Goal: Ask a question

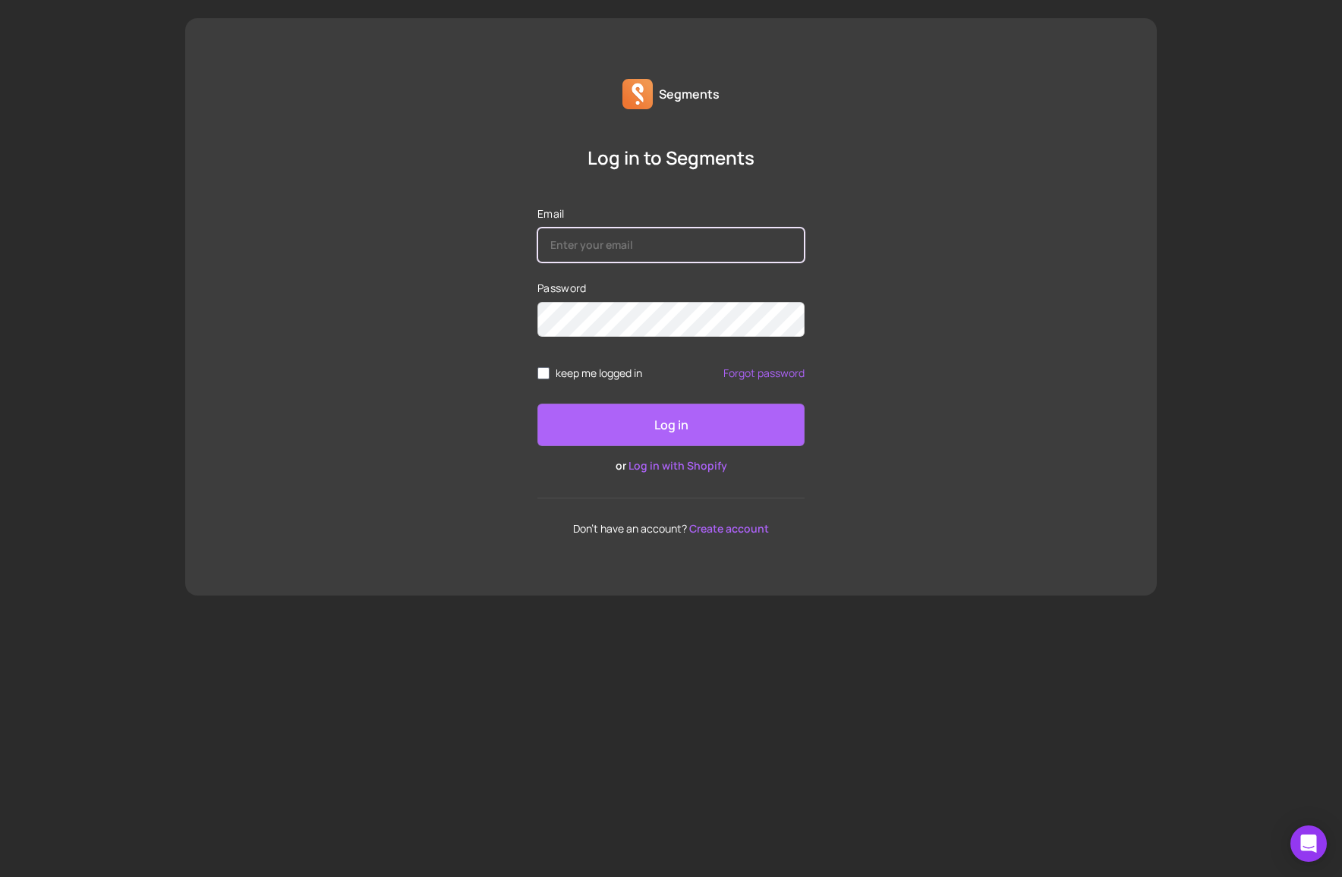
type input "[PERSON_NAME][EMAIL_ADDRESS][DOMAIN_NAME]"
click at [631, 409] on button "Log in" at bounding box center [670, 425] width 267 height 42
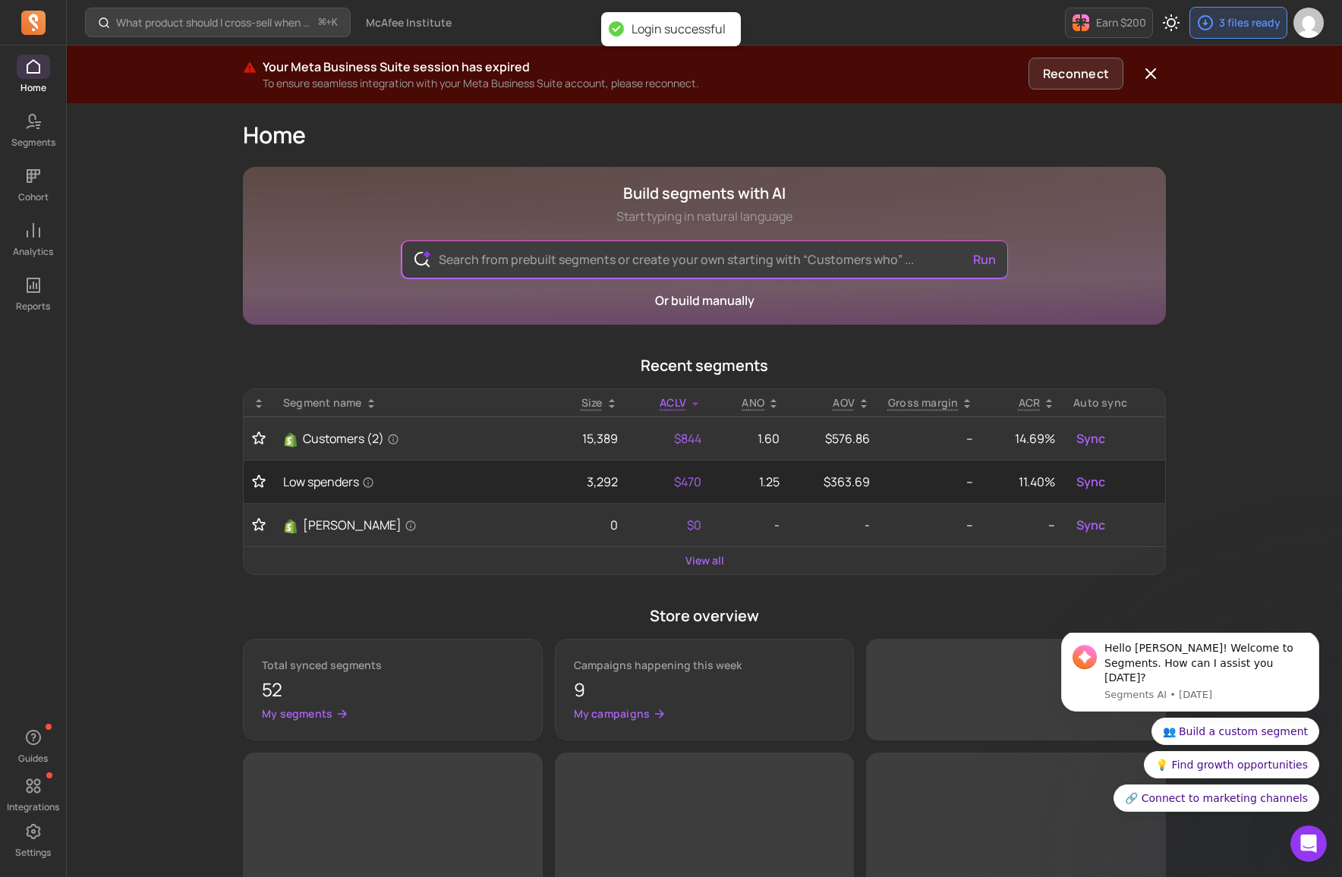
click at [1074, 73] on button "Reconnect" at bounding box center [1075, 74] width 95 height 32
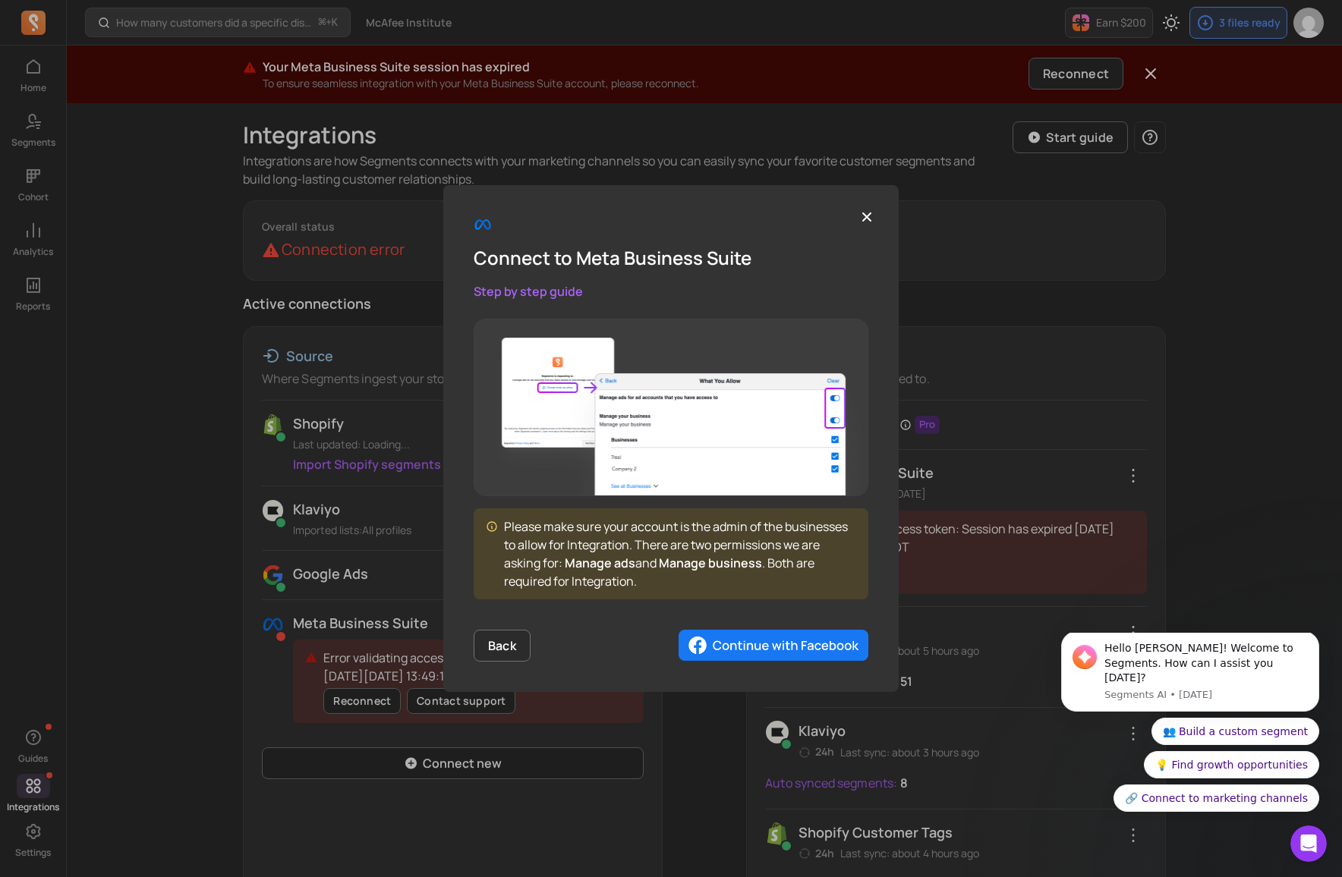
click at [762, 634] on img "button" at bounding box center [773, 646] width 190 height 32
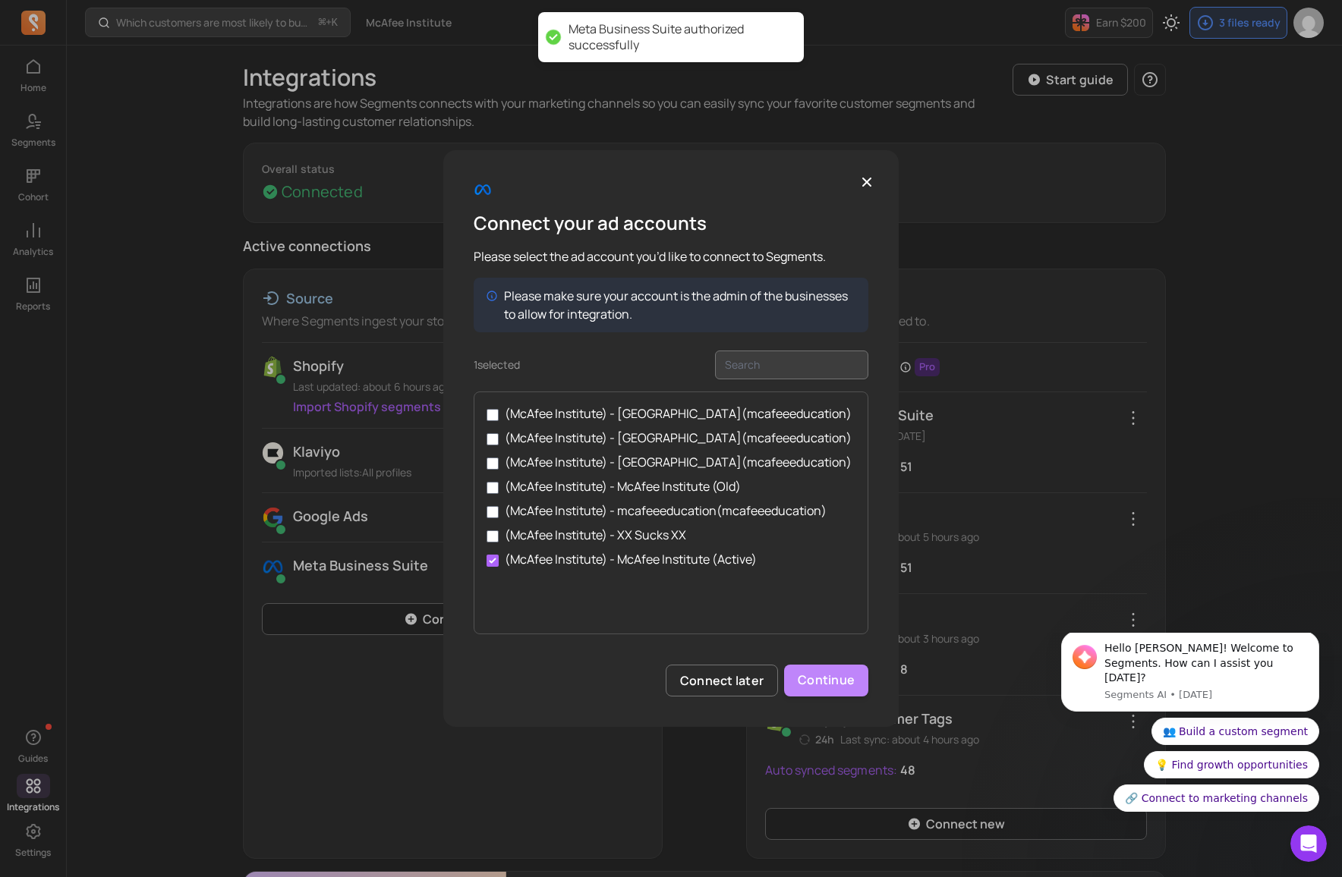
click at [820, 685] on button "Continue" at bounding box center [826, 681] width 84 height 32
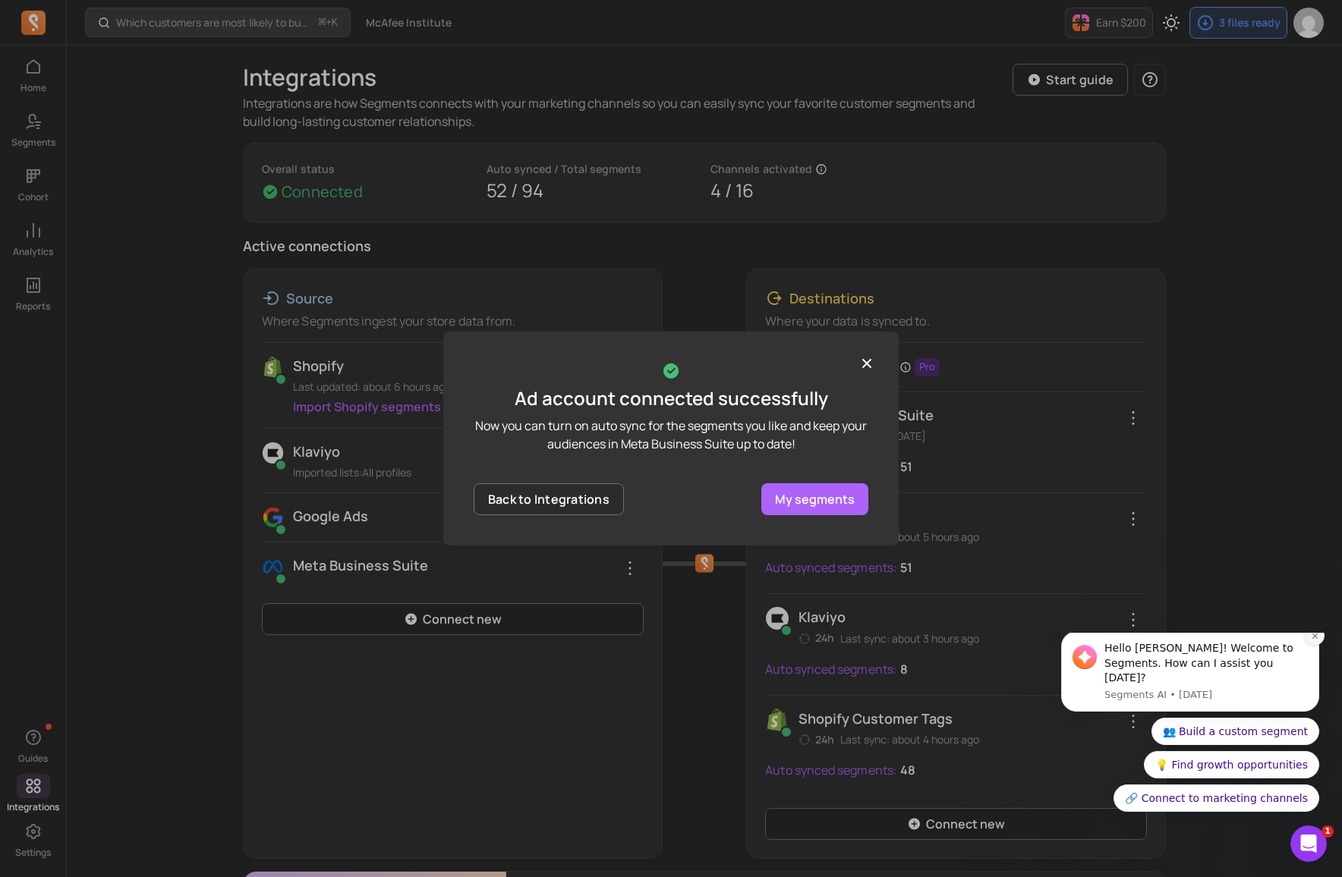
click at [1315, 638] on icon "Dismiss notification" at bounding box center [1313, 635] width 5 height 5
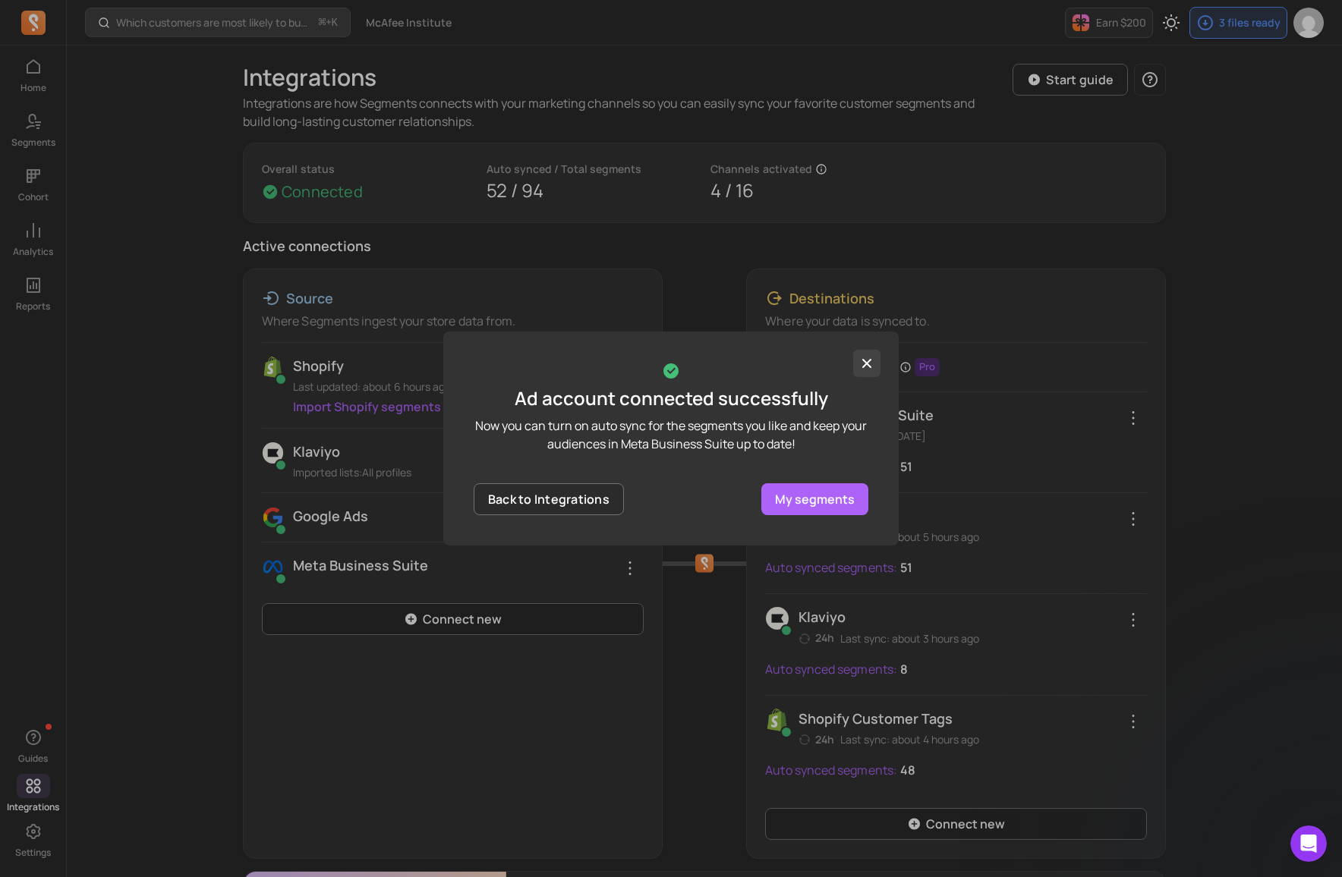
drag, startPoint x: 860, startPoint y: 354, endPoint x: 867, endPoint y: 362, distance: 10.2
click at [862, 356] on button "button" at bounding box center [866, 363] width 27 height 27
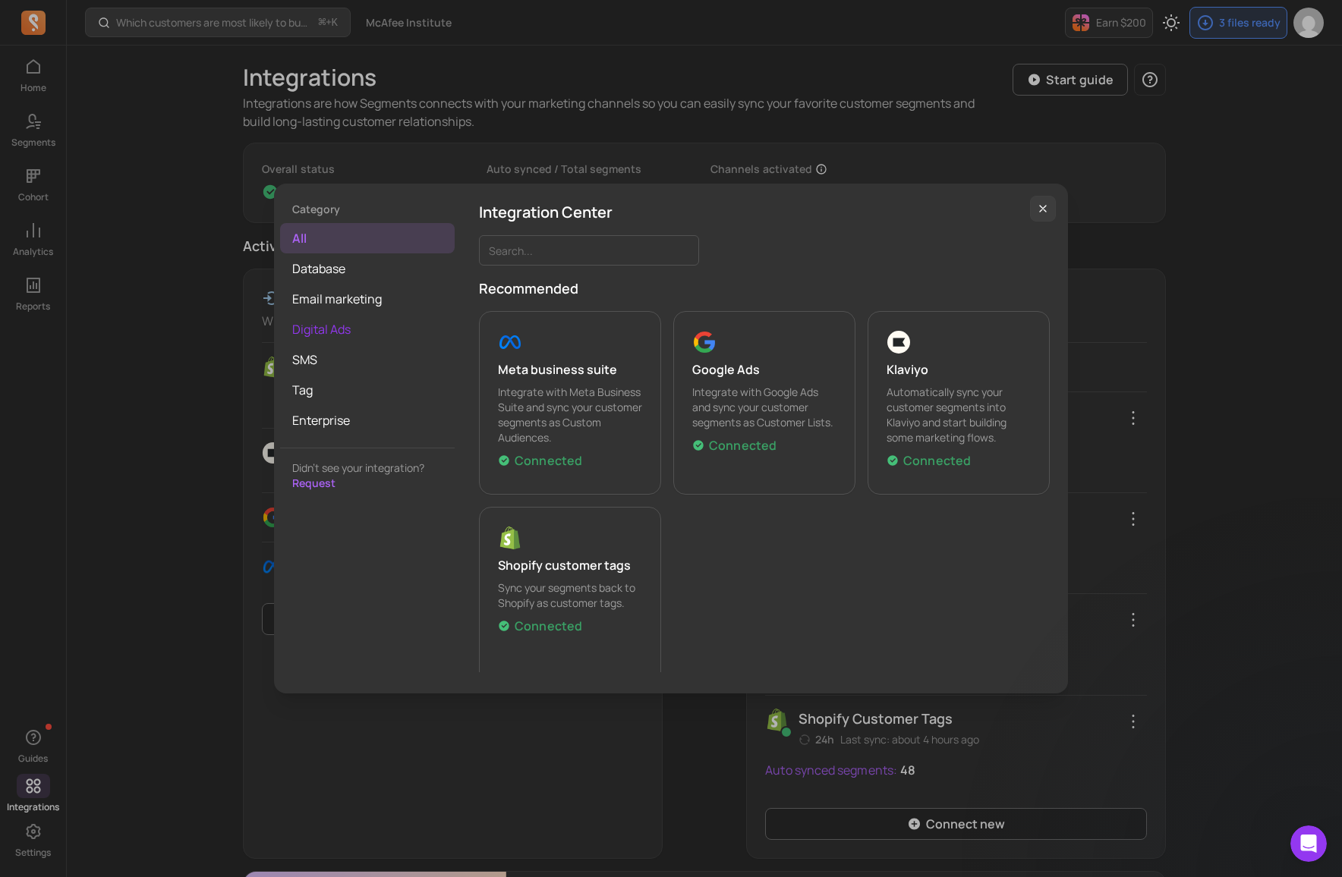
click at [319, 327] on span "Digital Ads" at bounding box center [367, 329] width 175 height 30
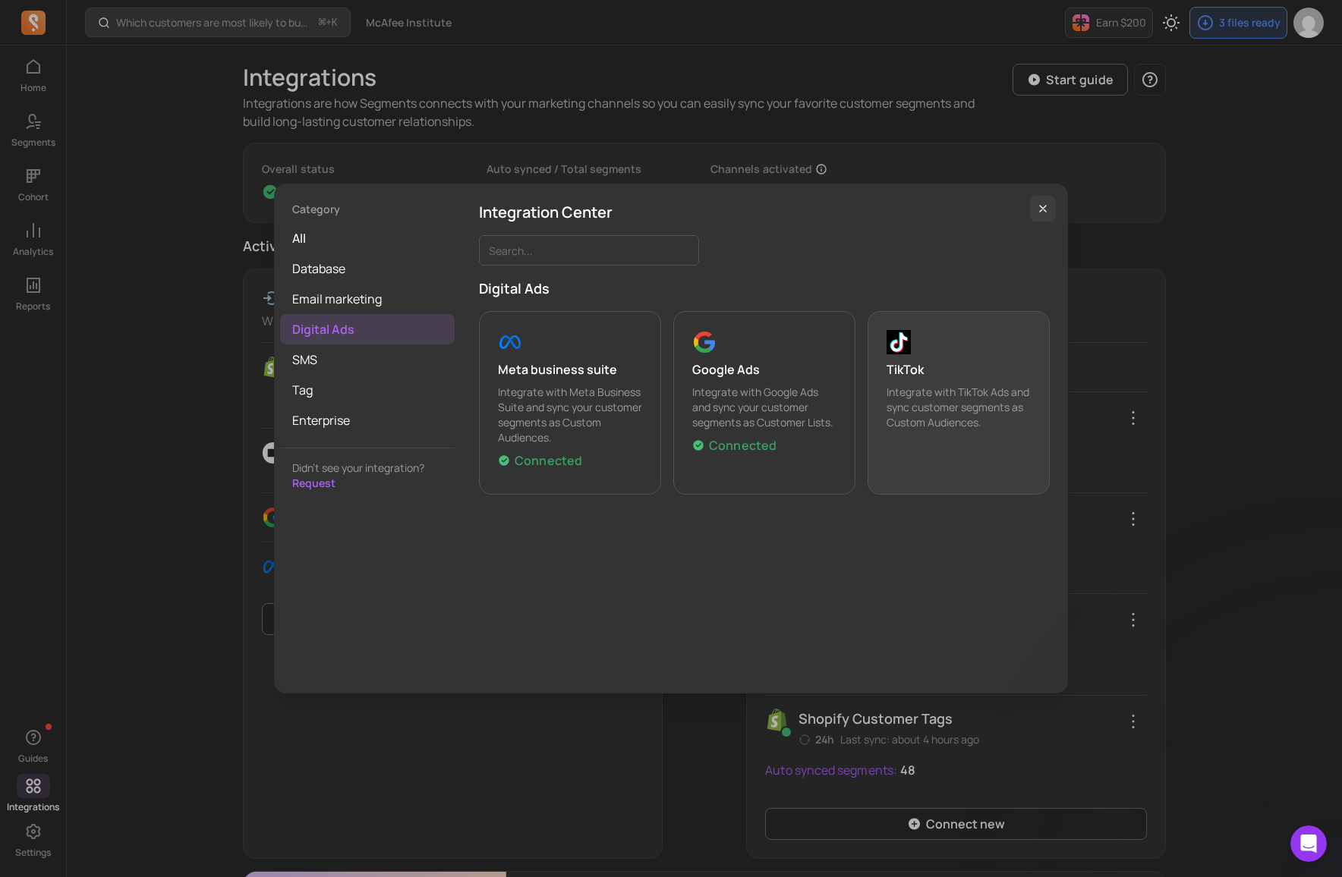
click at [702, 284] on p "Digital Ads" at bounding box center [764, 288] width 571 height 21
drag, startPoint x: 1040, startPoint y: 207, endPoint x: 1078, endPoint y: 289, distance: 90.0
click at [1040, 207] on icon "button" at bounding box center [1043, 209] width 6 height 6
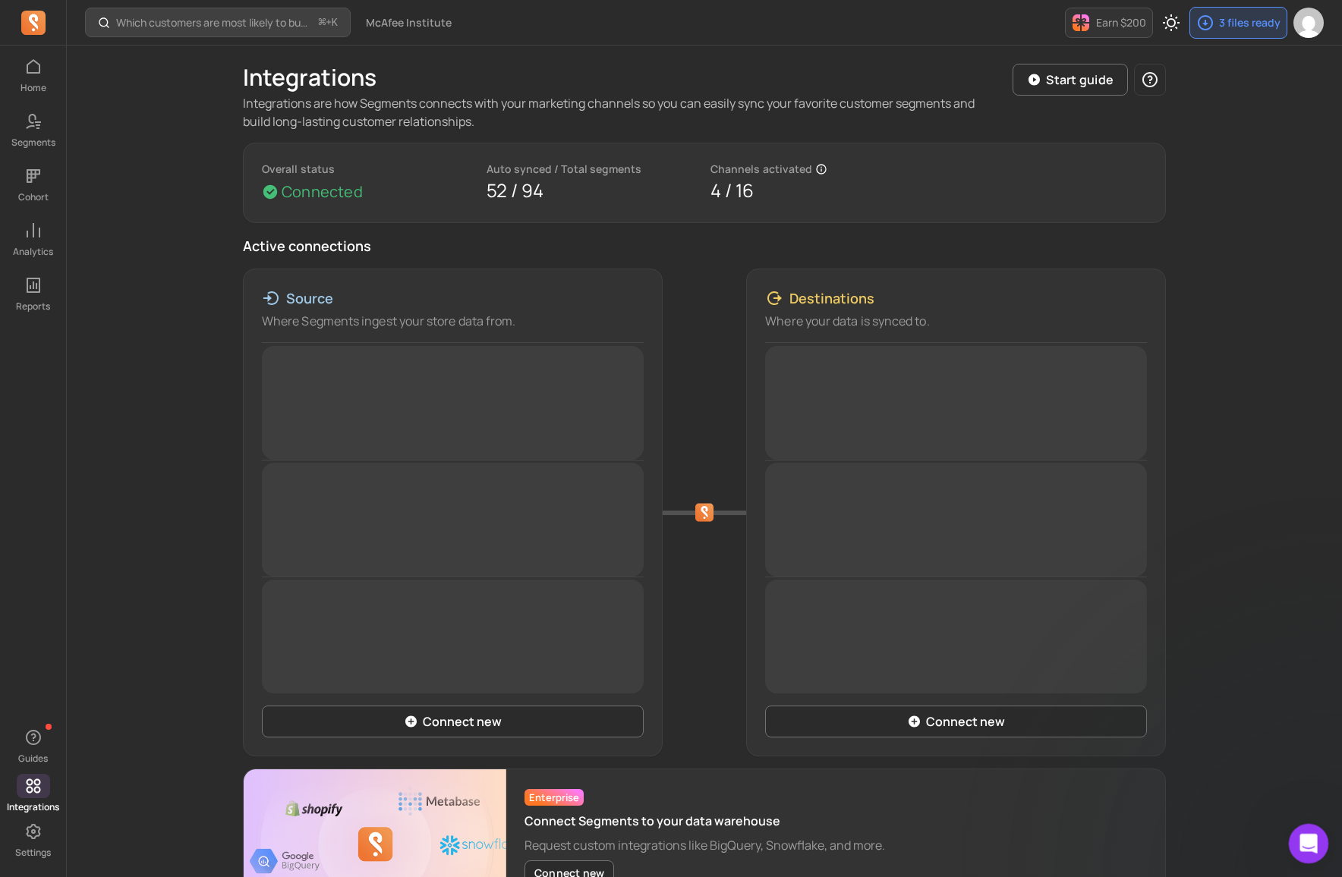
click at [1297, 823] on div "Open Intercom Messenger" at bounding box center [1306, 841] width 50 height 50
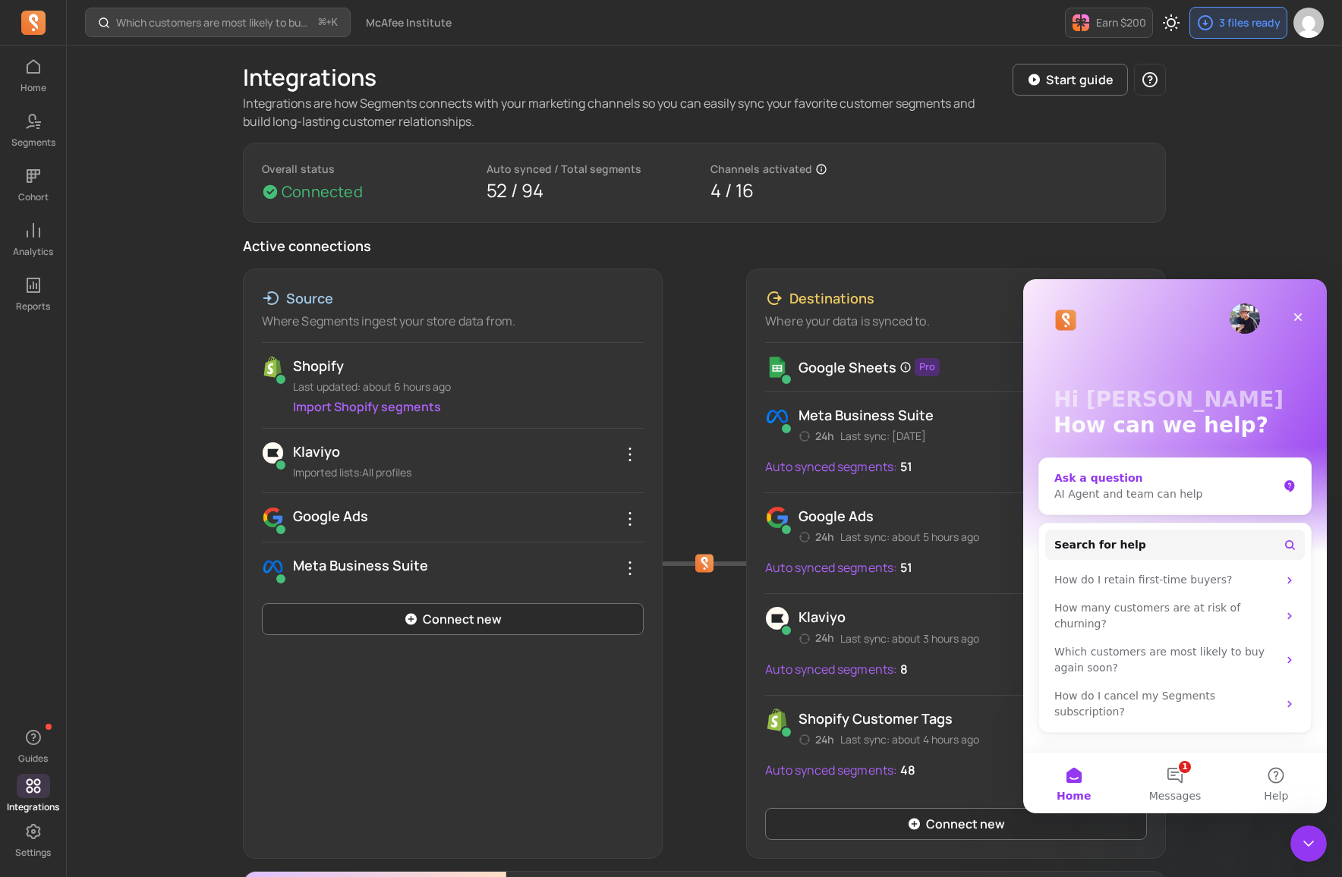
click at [1140, 498] on div "AI Agent and team can help" at bounding box center [1165, 494] width 223 height 16
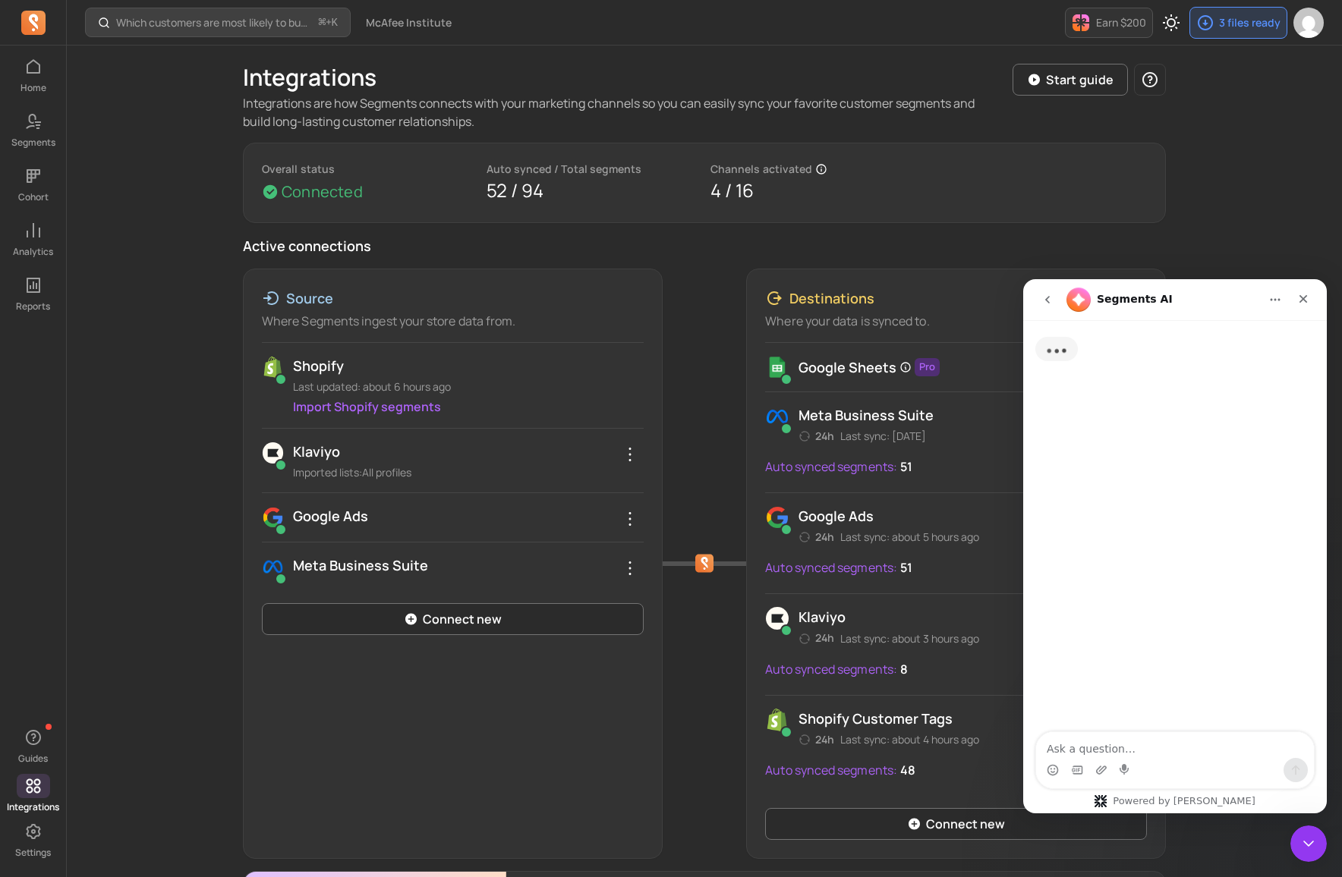
click at [1044, 300] on icon "go back" at bounding box center [1047, 300] width 12 height 12
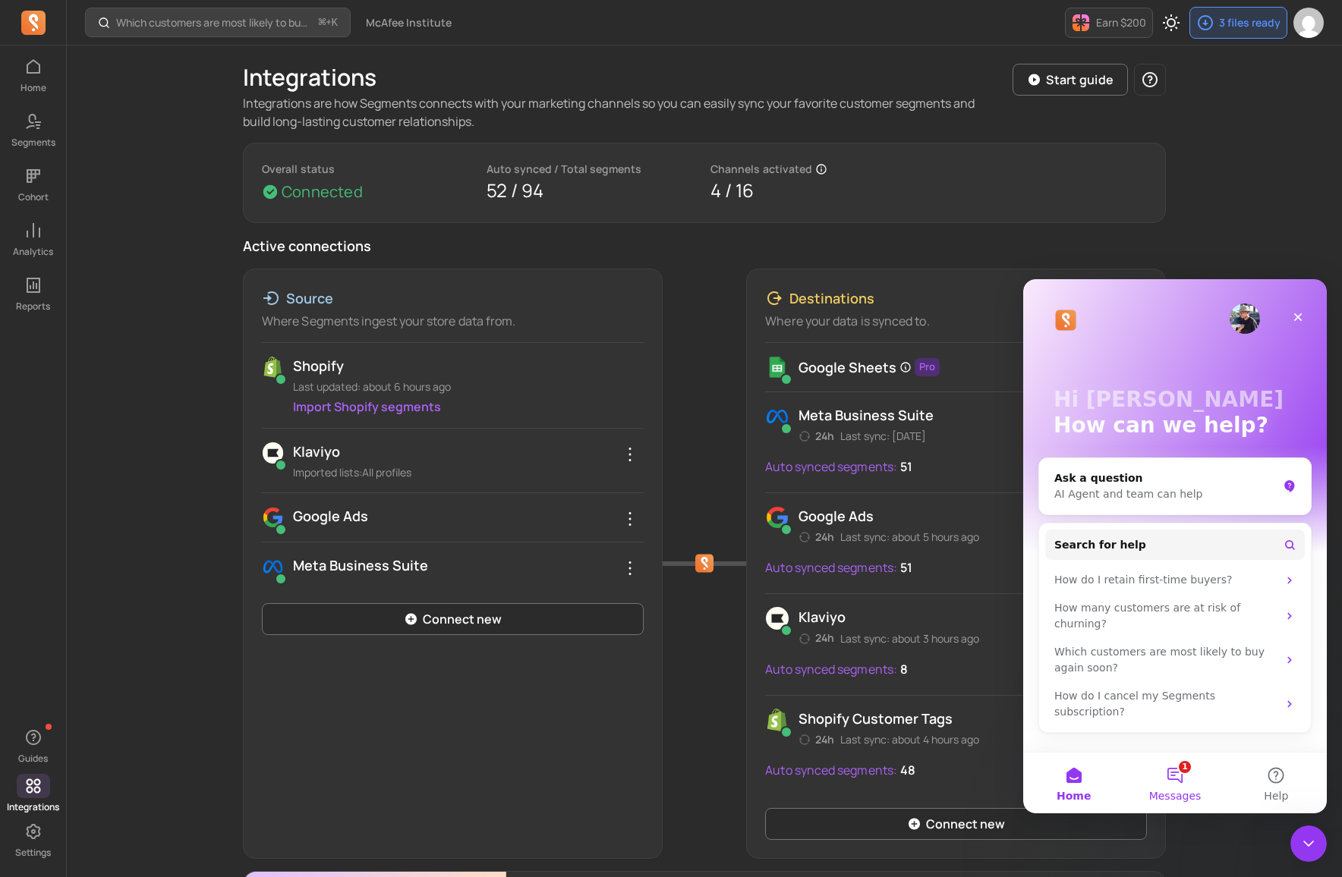
click at [1178, 779] on button "1 Messages" at bounding box center [1174, 783] width 101 height 61
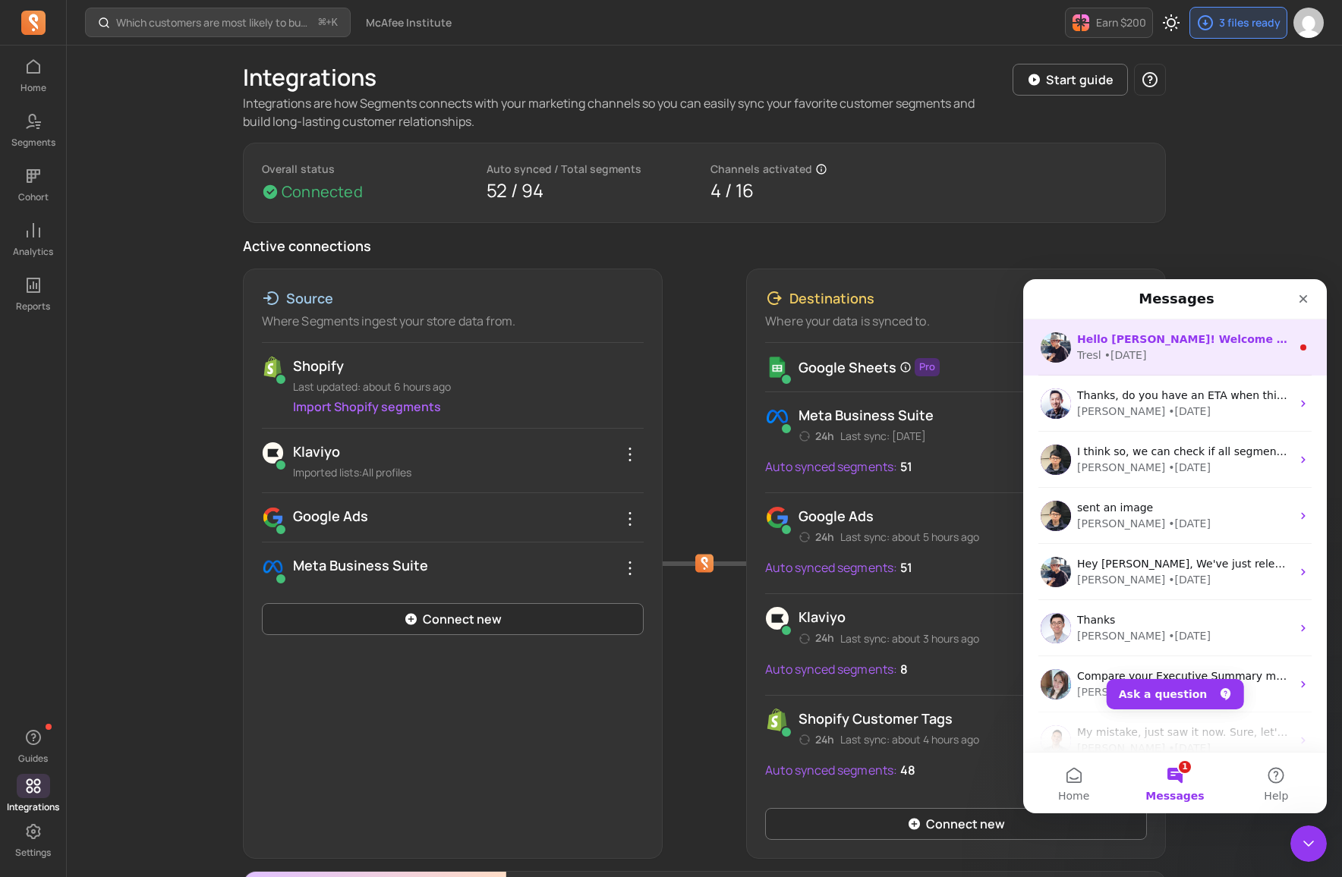
click at [1175, 348] on div "Tresl • [DATE]" at bounding box center [1184, 356] width 214 height 16
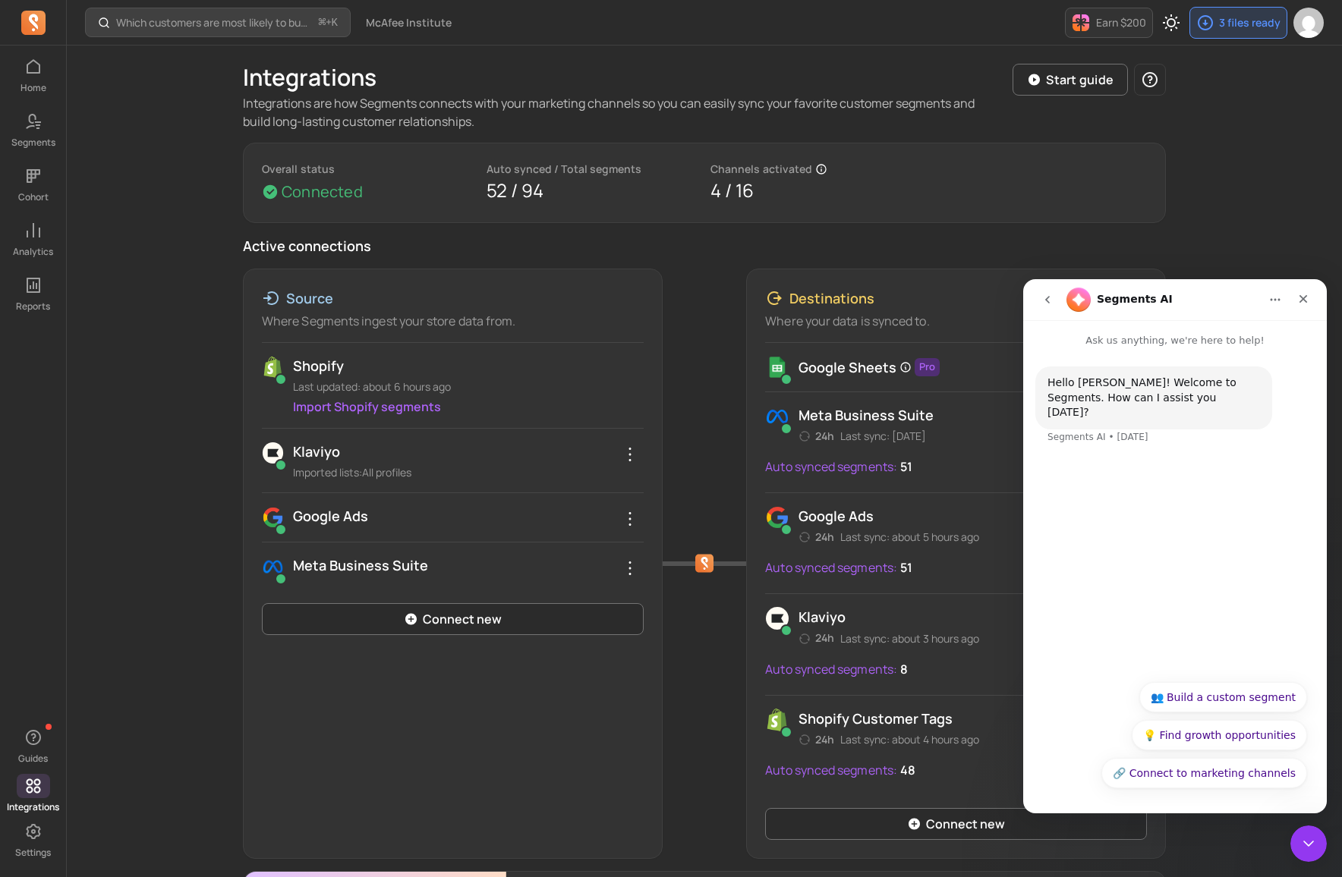
click at [1054, 303] on button "go back" at bounding box center [1047, 299] width 29 height 29
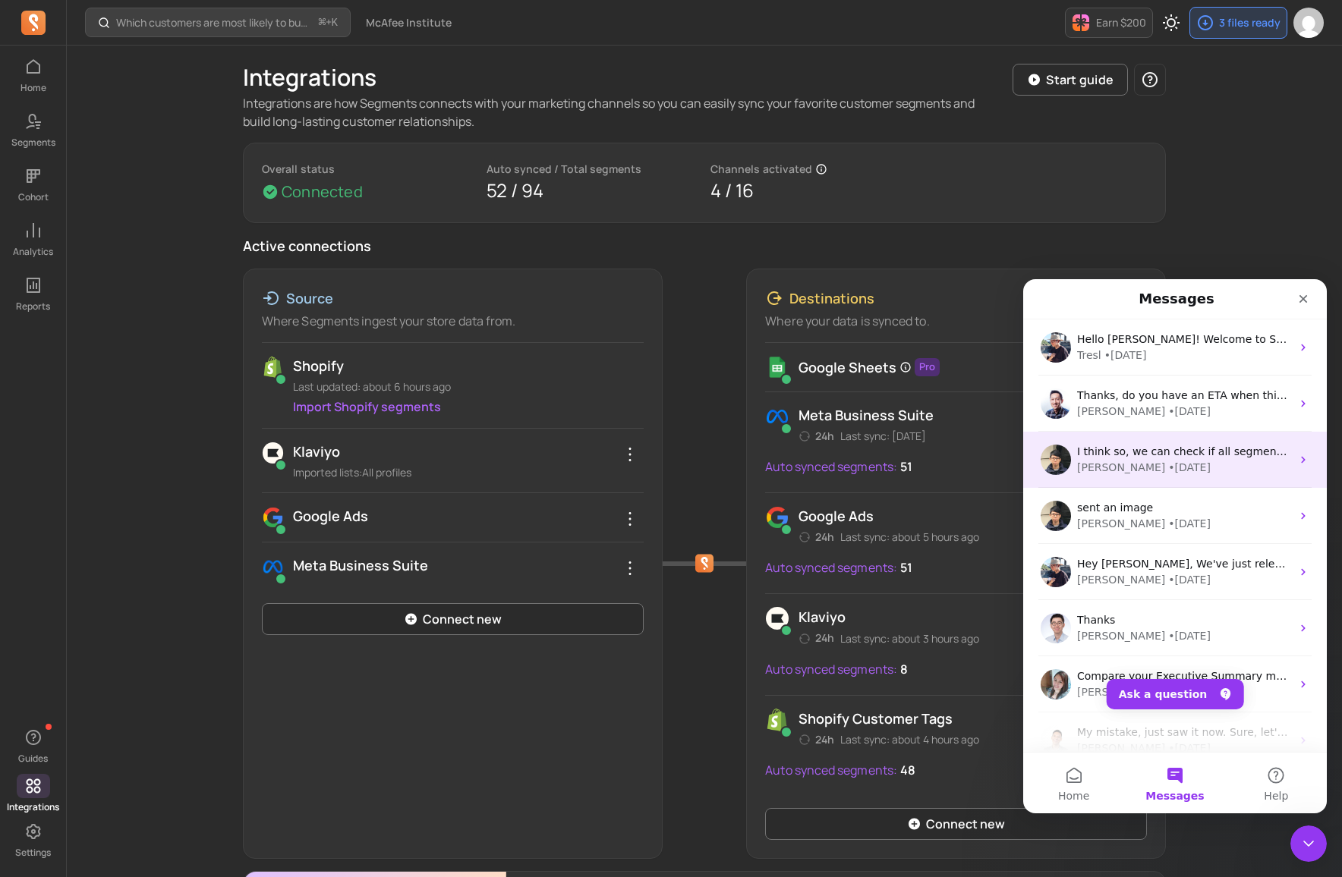
click at [1189, 467] on div "[PERSON_NAME] • [DATE]" at bounding box center [1184, 468] width 214 height 16
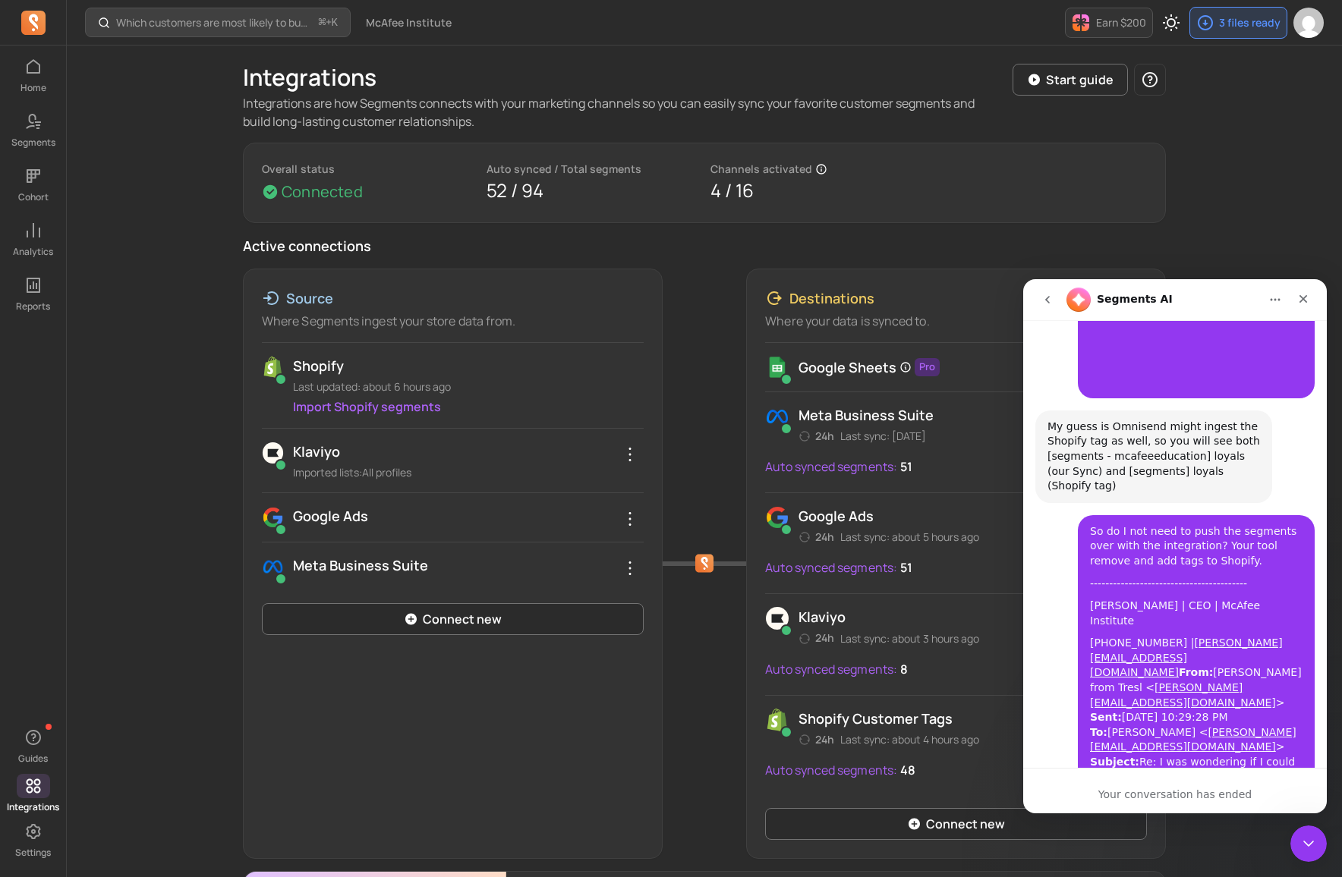
scroll to position [2683, 0]
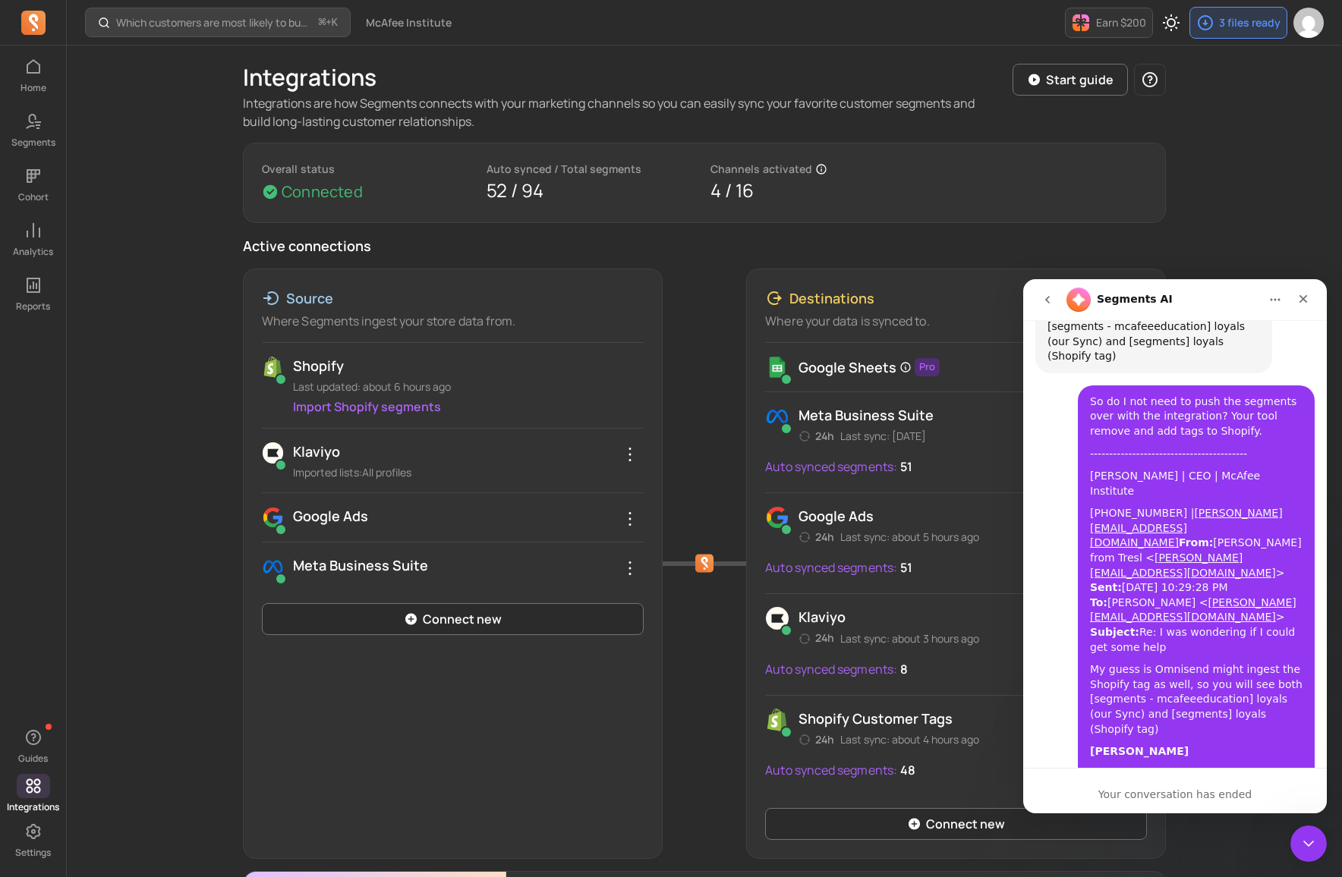
click at [1153, 799] on div "Your conversation has ended" at bounding box center [1175, 795] width 304 height 16
click at [1043, 295] on icon "go back" at bounding box center [1047, 300] width 12 height 12
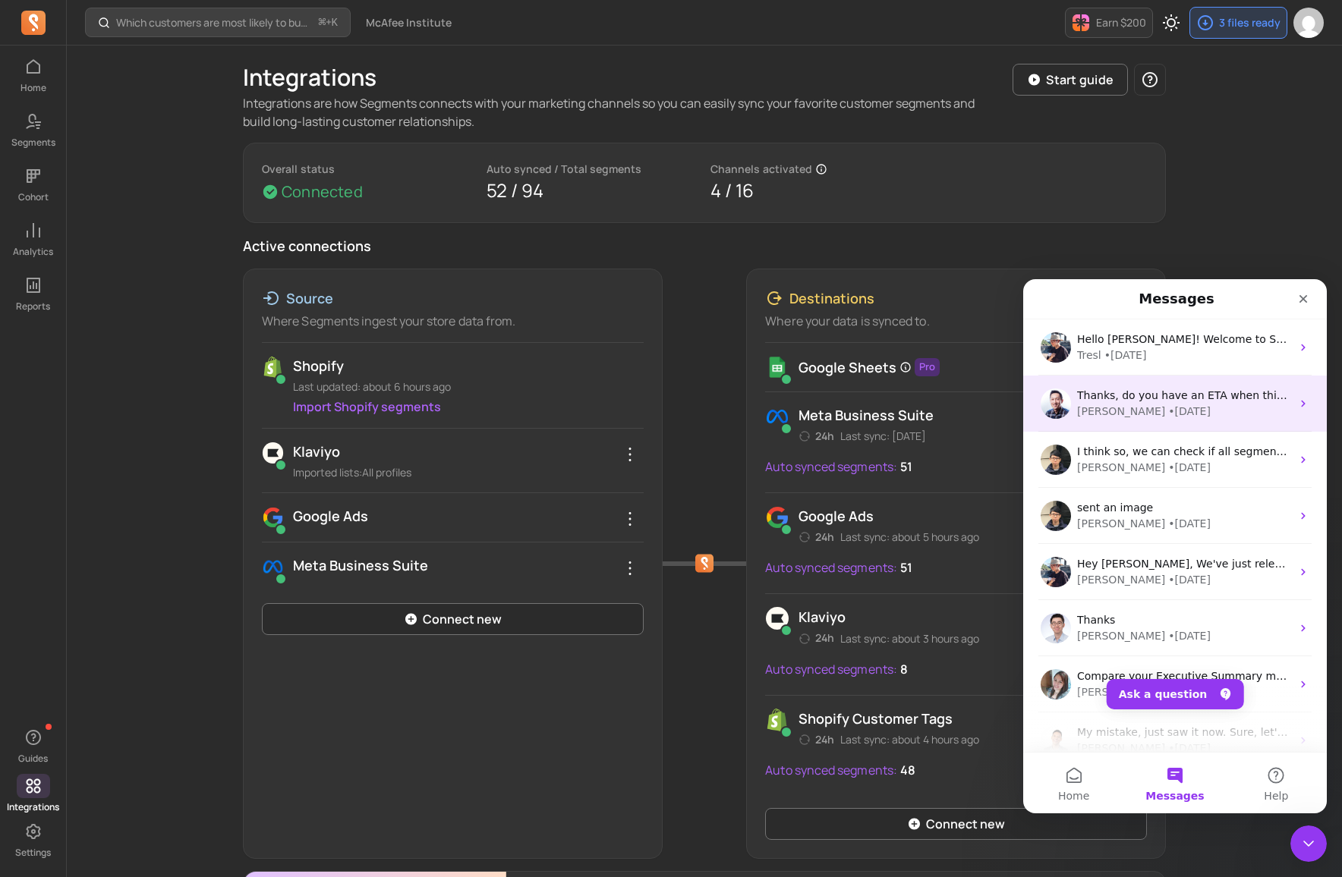
scroll to position [0, 0]
click at [1165, 695] on button "Ask a question" at bounding box center [1174, 694] width 137 height 30
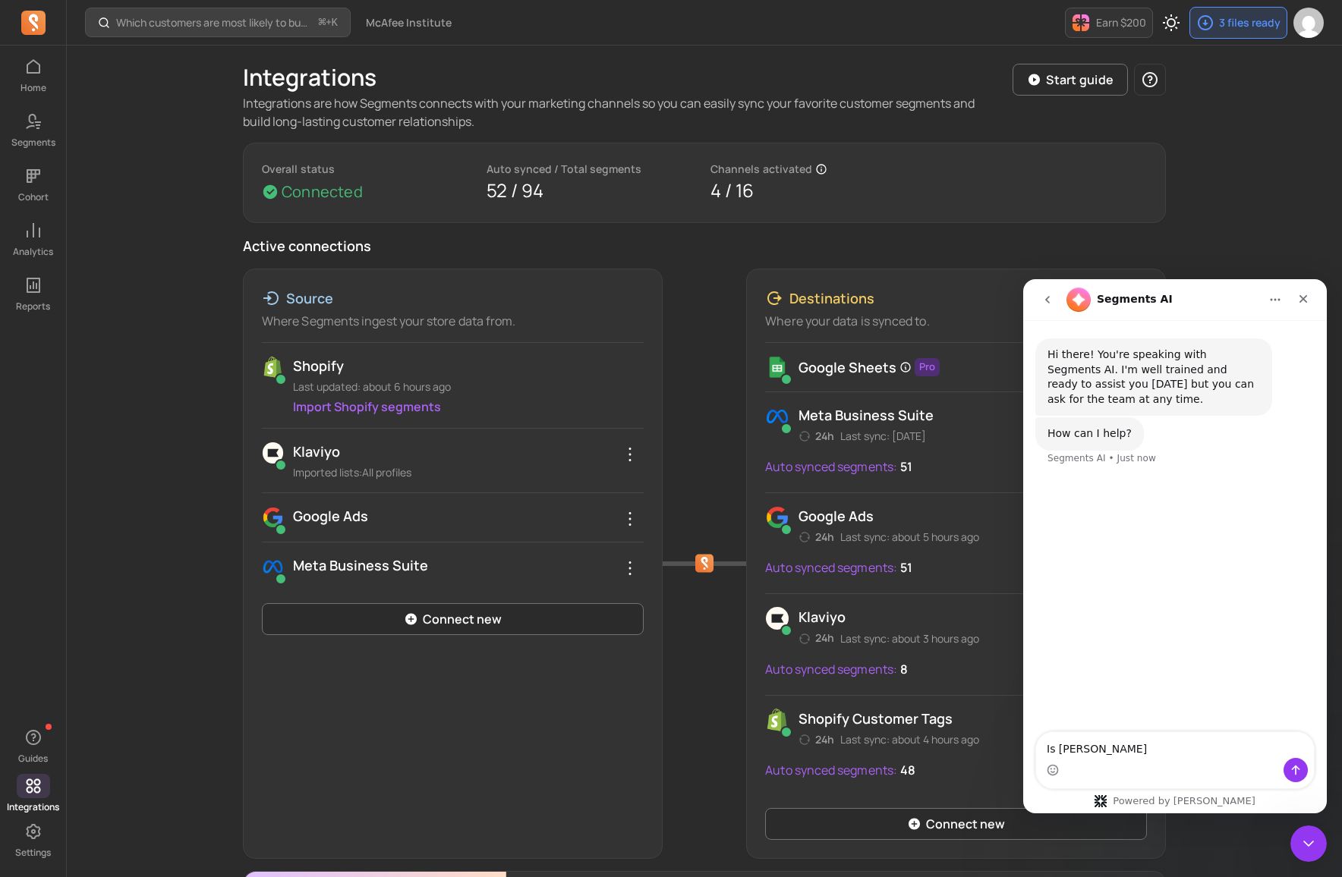
type textarea "Is [PERSON_NAME] around"
type textarea "Do you guy"
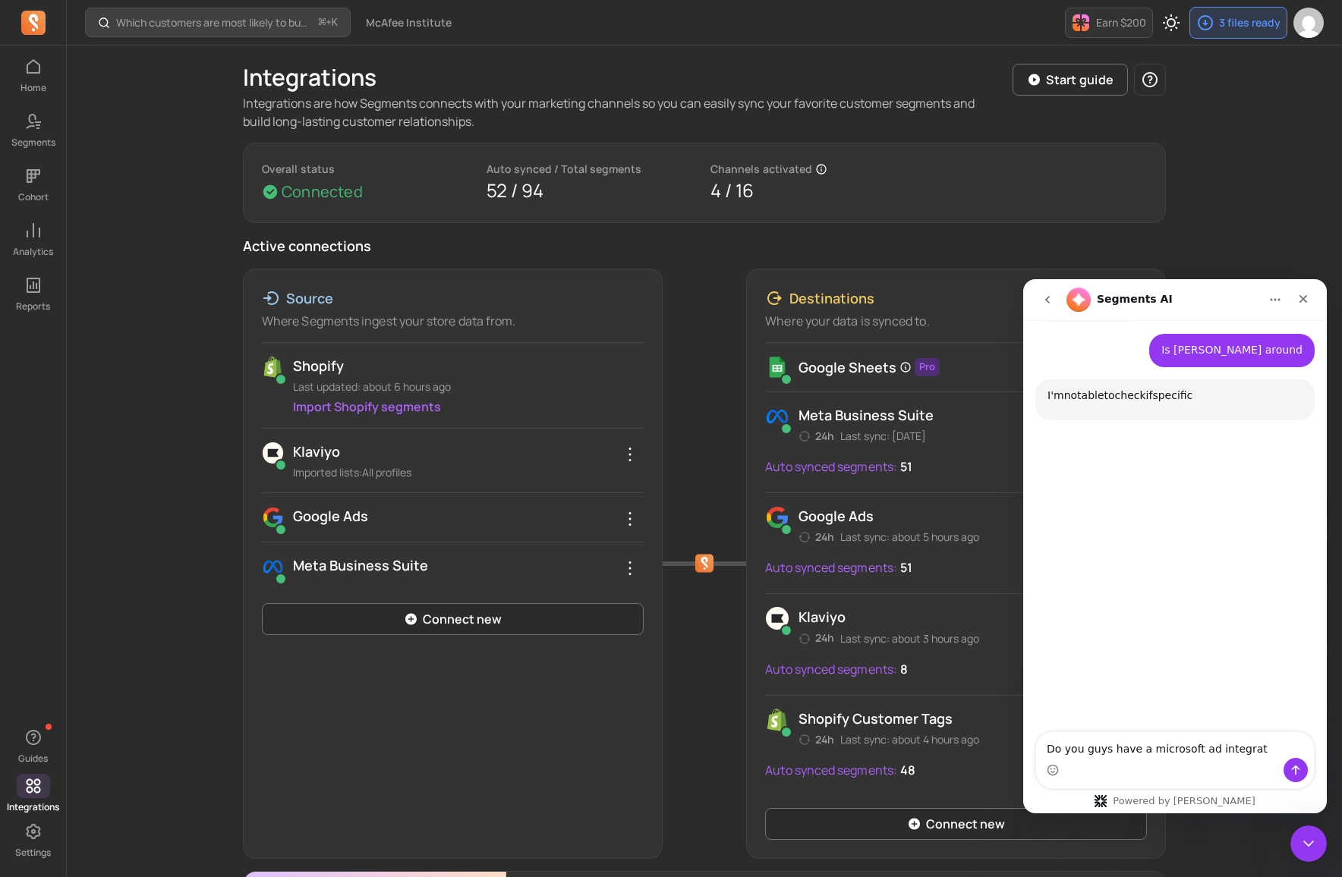
scroll to position [146, 0]
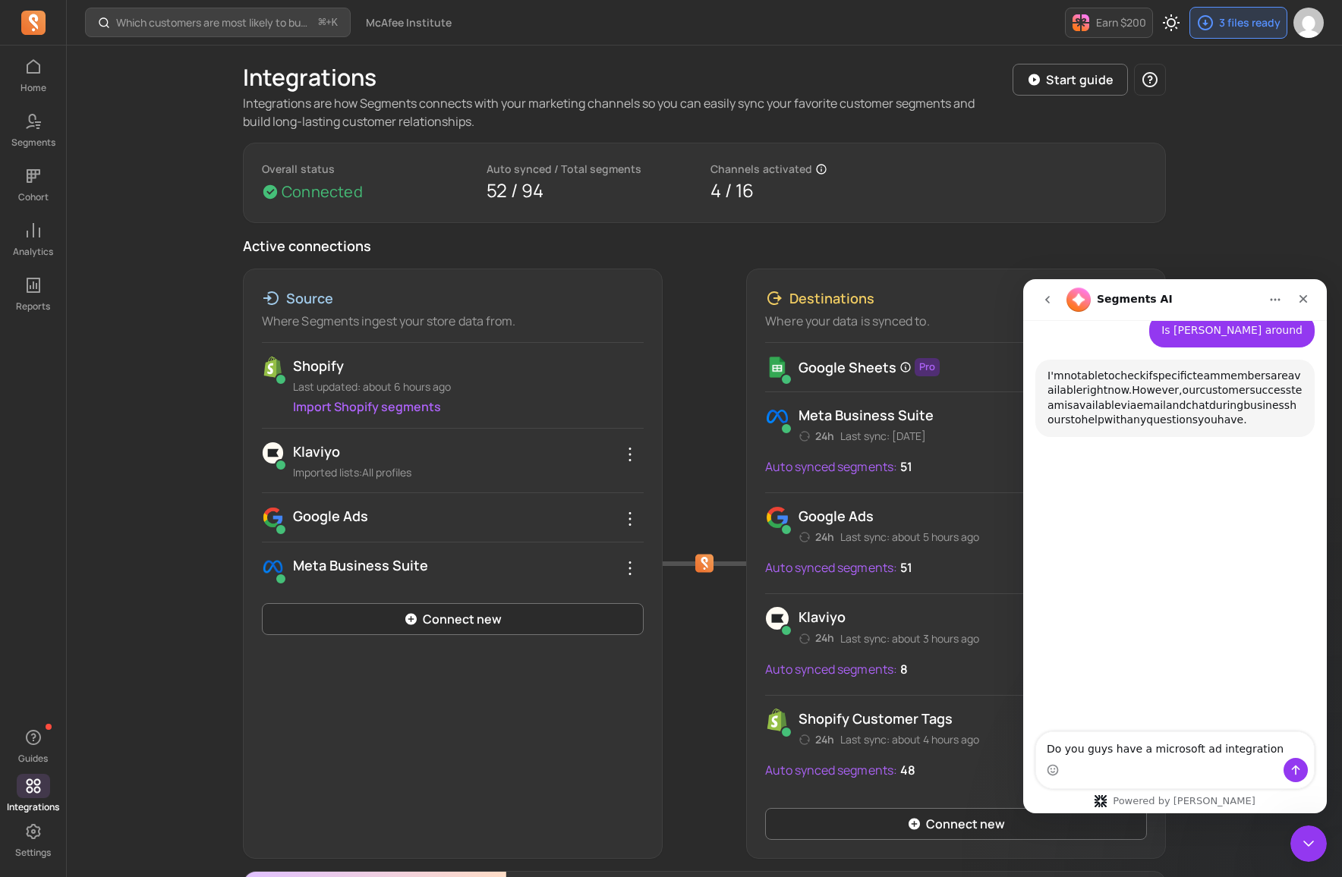
type textarea "Do you guys have a microsoft ad integration?"
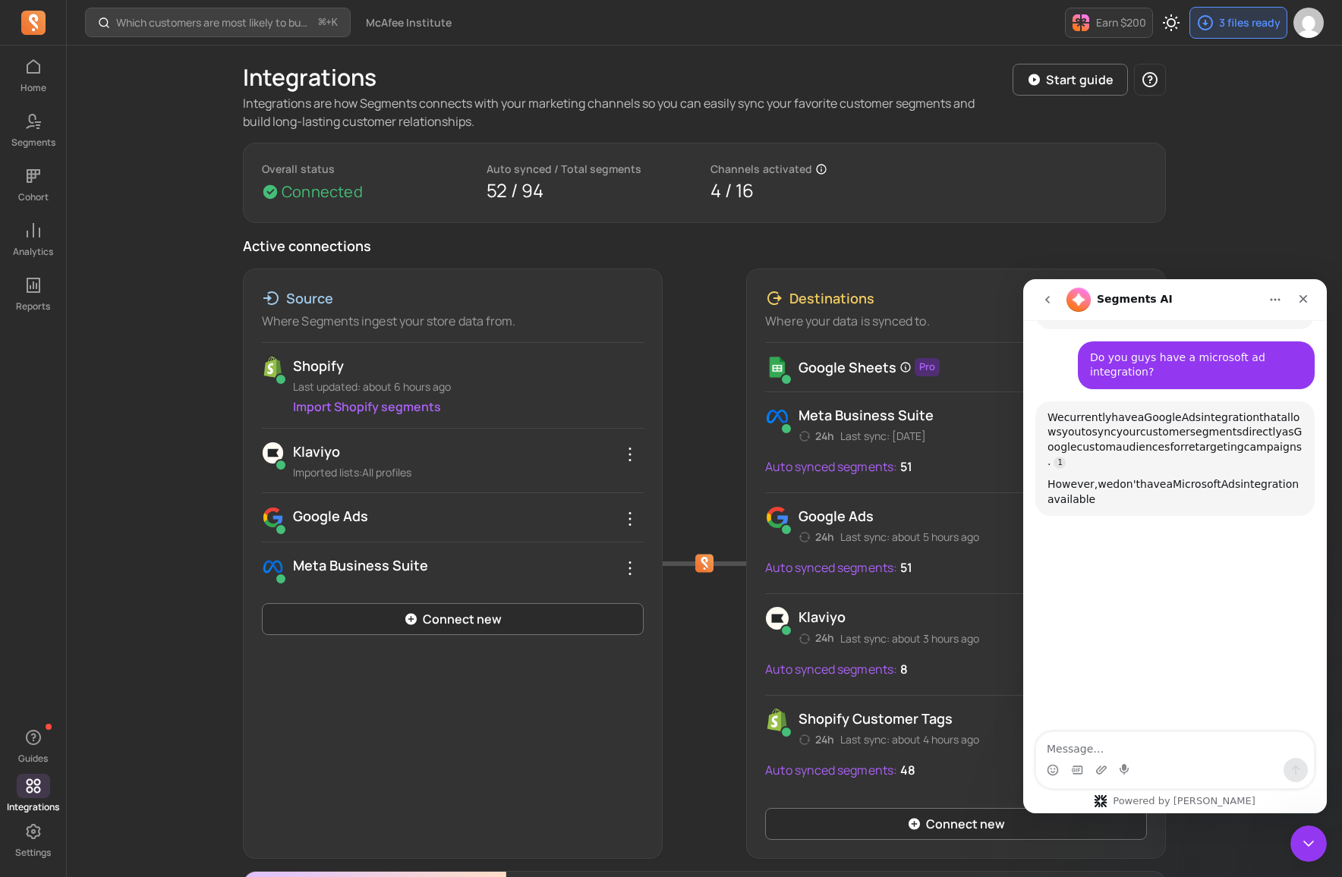
scroll to position [371, 0]
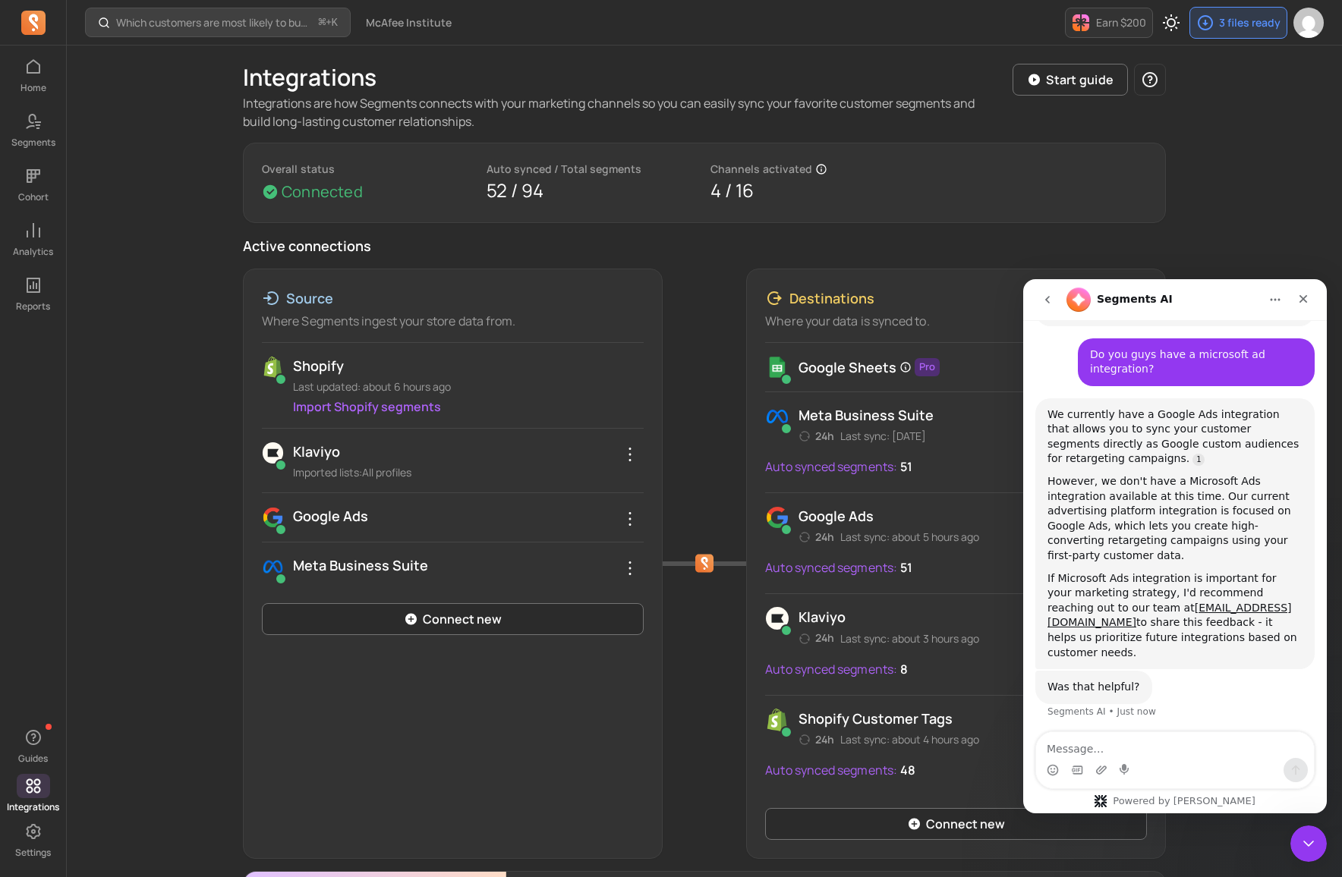
click at [1209, 612] on div "We currently have a Google Ads integration that allows you to sync your custome…" at bounding box center [1174, 534] width 279 height 272
drag, startPoint x: 1170, startPoint y: 570, endPoint x: 1106, endPoint y: 571, distance: 64.5
click at [1106, 571] on div "If Microsoft Ads integration is important for your marketing strategy, I'd reco…" at bounding box center [1174, 616] width 255 height 90
copy link "[EMAIL_ADDRESS][DOMAIN_NAME]"
click at [1299, 838] on icon "Close Intercom Messenger" at bounding box center [1306, 841] width 18 height 18
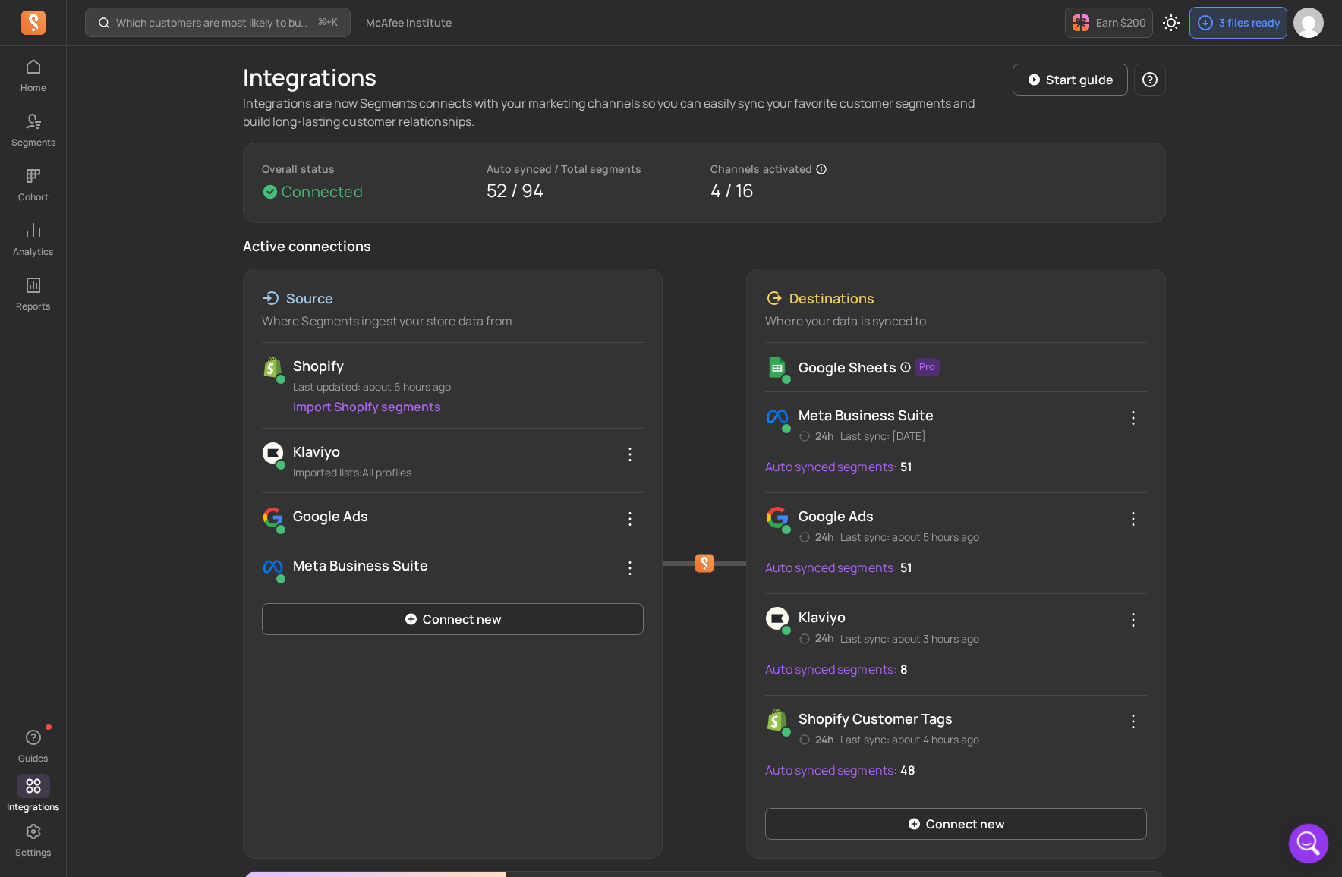
scroll to position [323, 0]
